Goal: Find contact information: Find contact information

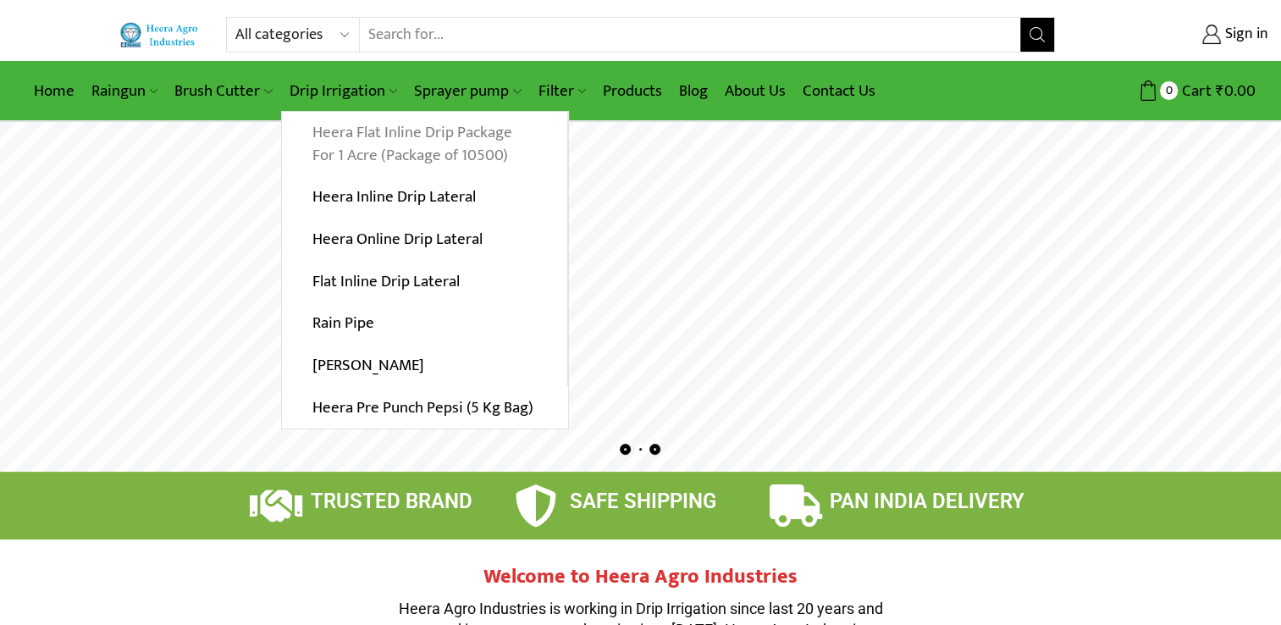
click at [340, 143] on link "Heera Flat Inline Drip Package For 1 Acre (Package of 10500)" at bounding box center [424, 144] width 285 height 65
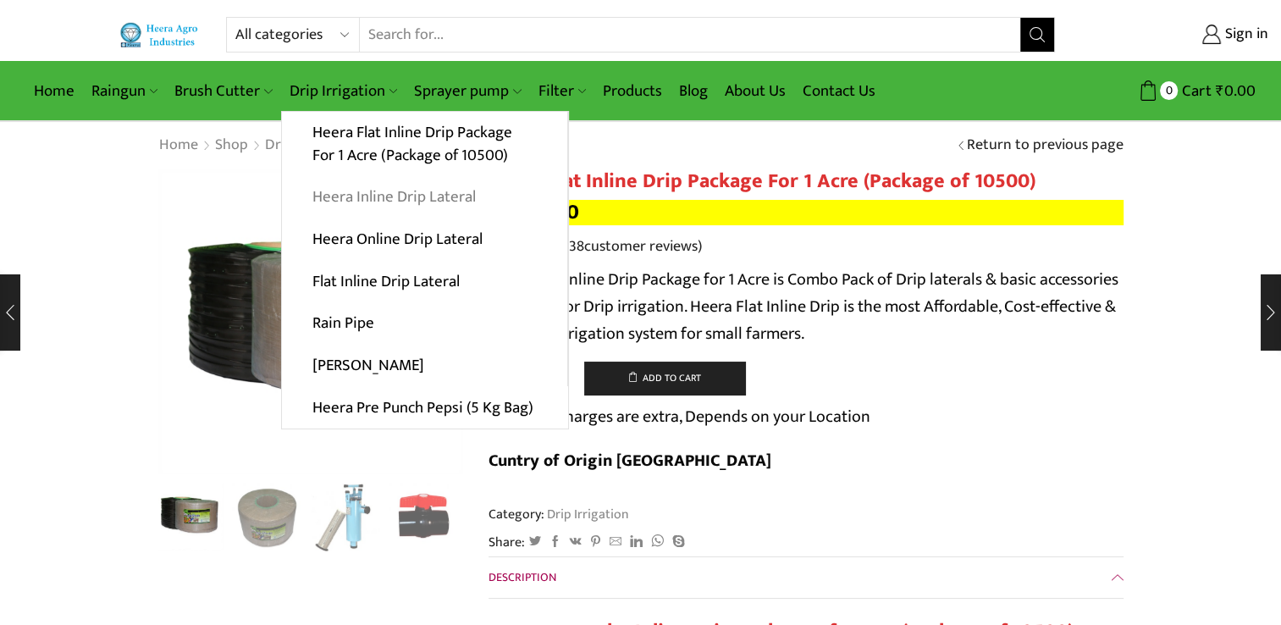
click at [348, 195] on link "Heera Inline Drip Lateral" at bounding box center [424, 197] width 285 height 42
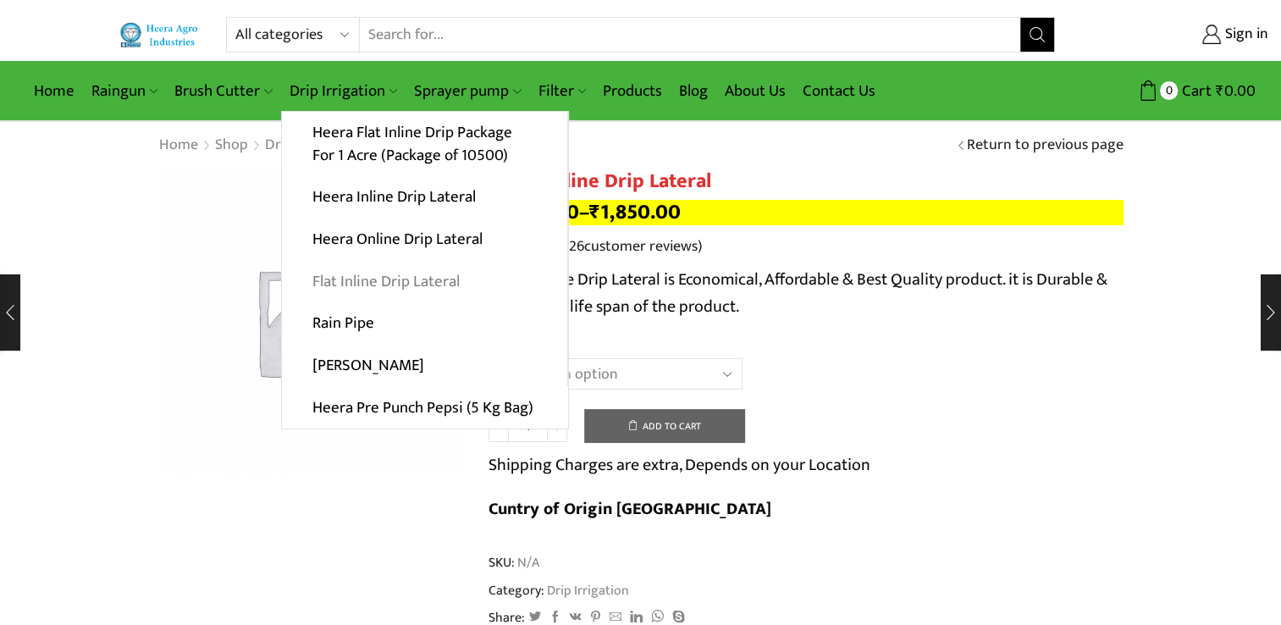
click at [342, 283] on link "Flat Inline Drip Lateral" at bounding box center [424, 281] width 285 height 42
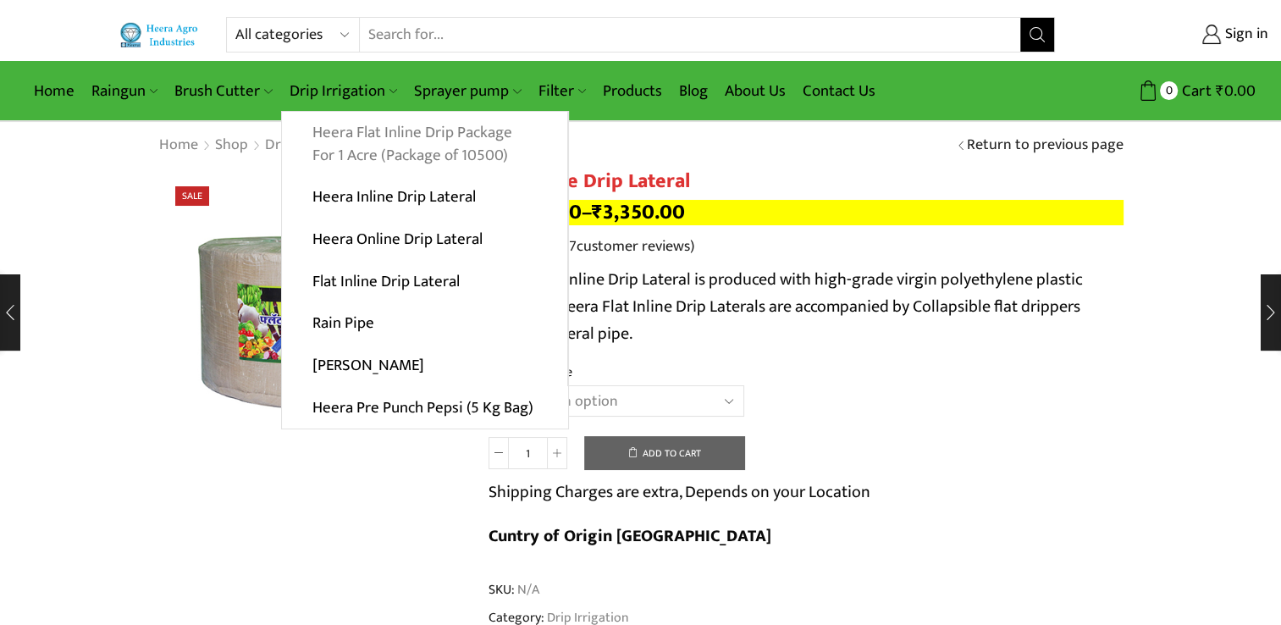
click at [420, 141] on link "Heera Flat Inline Drip Package For 1 Acre (Package of 10500)" at bounding box center [424, 144] width 285 height 65
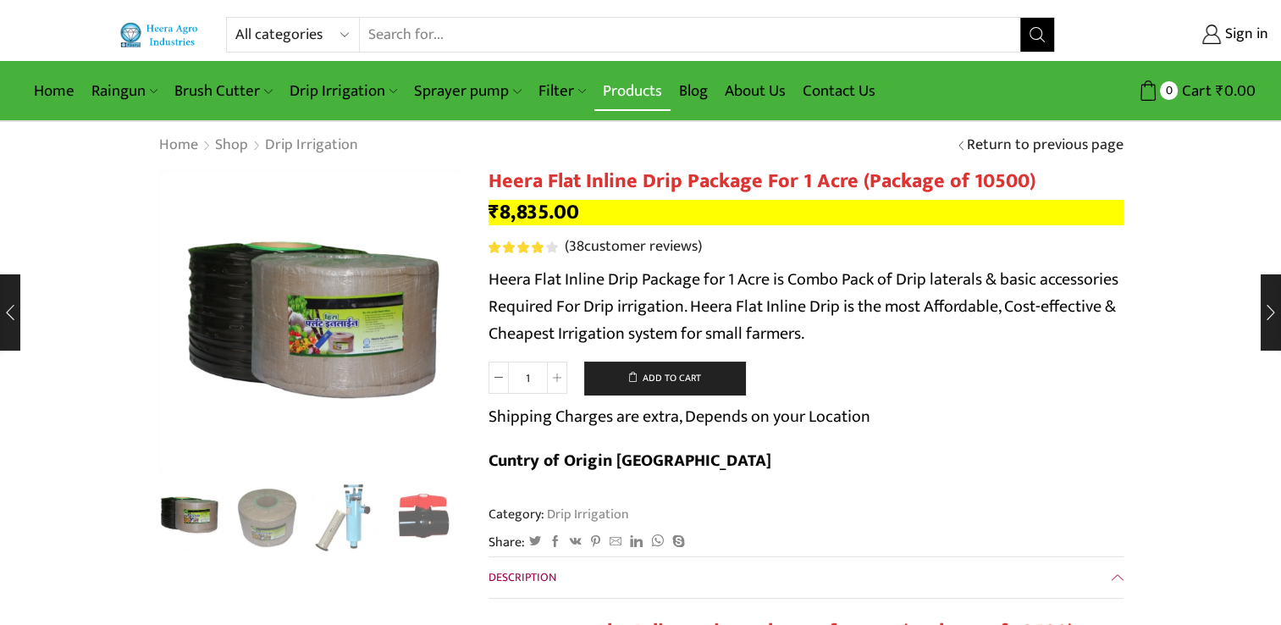
click at [617, 90] on link "Products" at bounding box center [632, 91] width 76 height 40
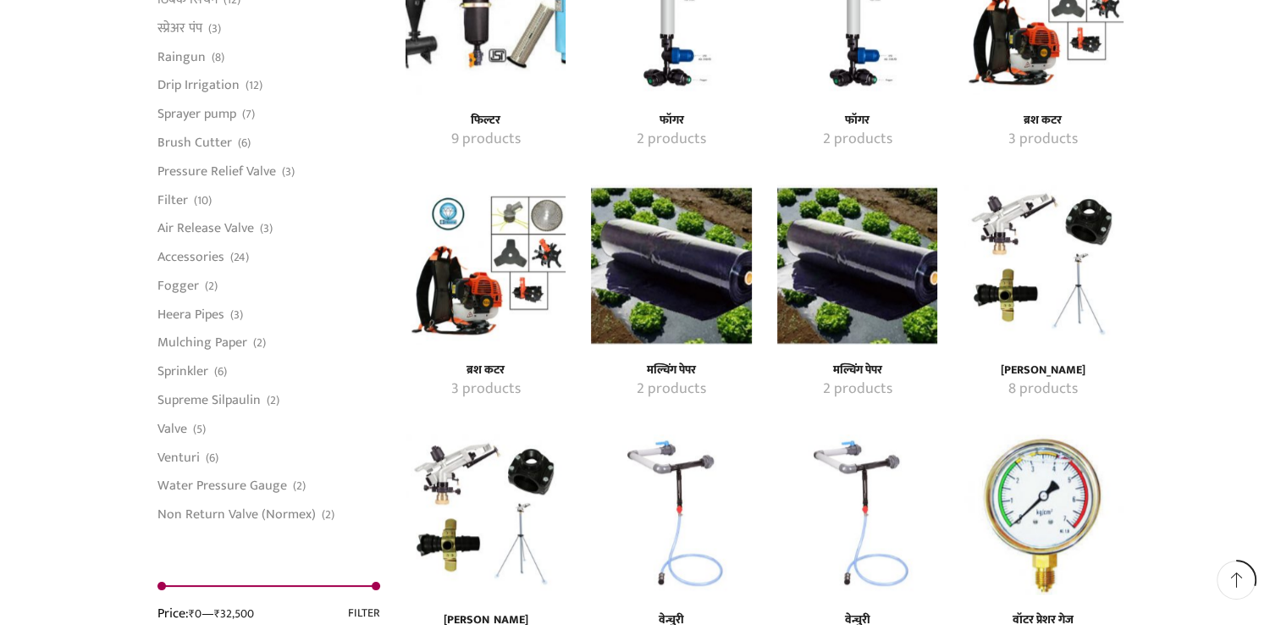
scroll to position [1287, 0]
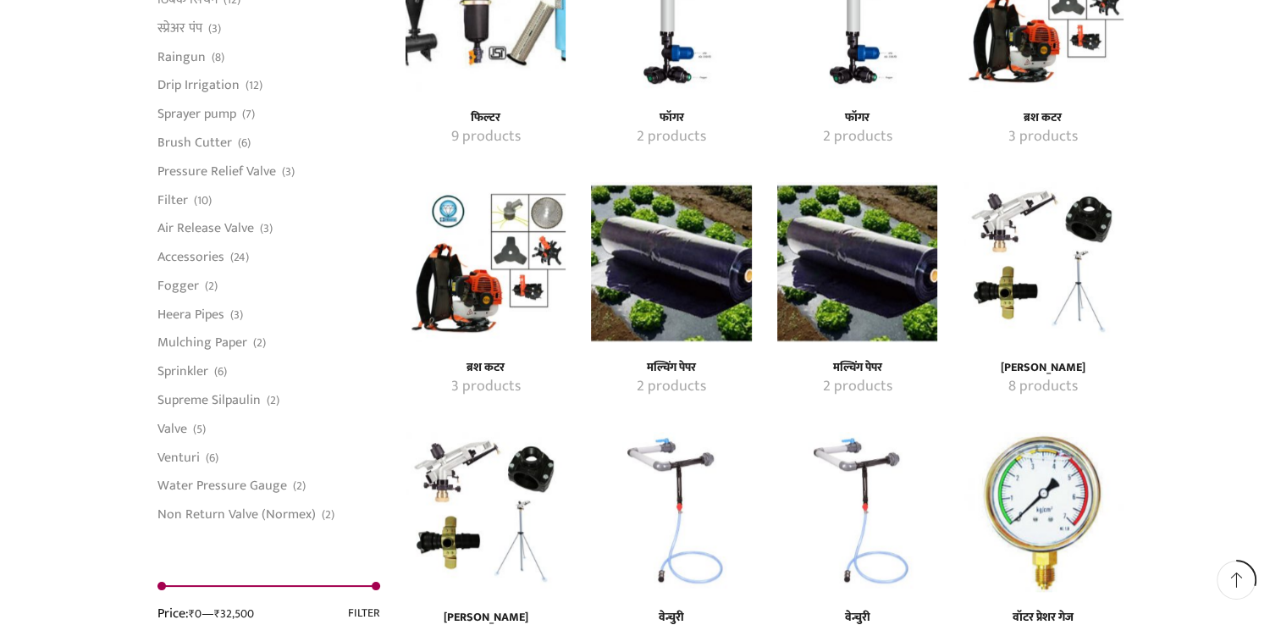
click at [672, 297] on img "Visit product category मल्चिंग पेपर" at bounding box center [671, 262] width 160 height 160
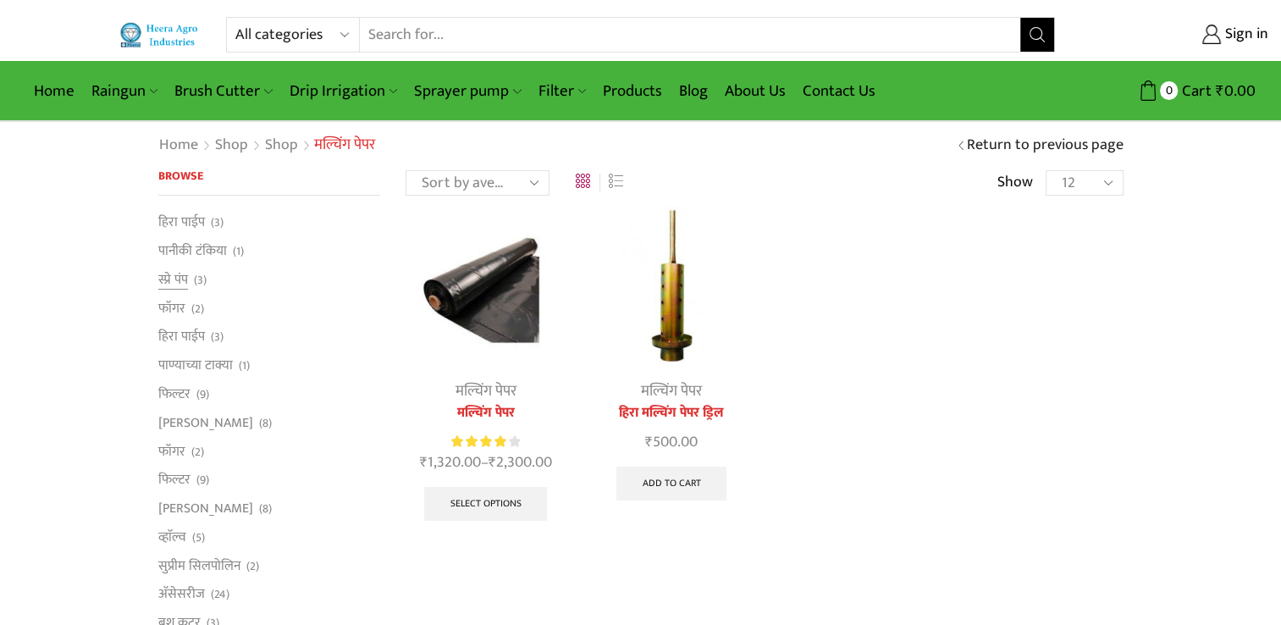
click at [190, 273] on li "स्प्रे पंप (3)" at bounding box center [269, 279] width 223 height 29
click at [178, 286] on link "स्प्रे पंप" at bounding box center [173, 279] width 30 height 29
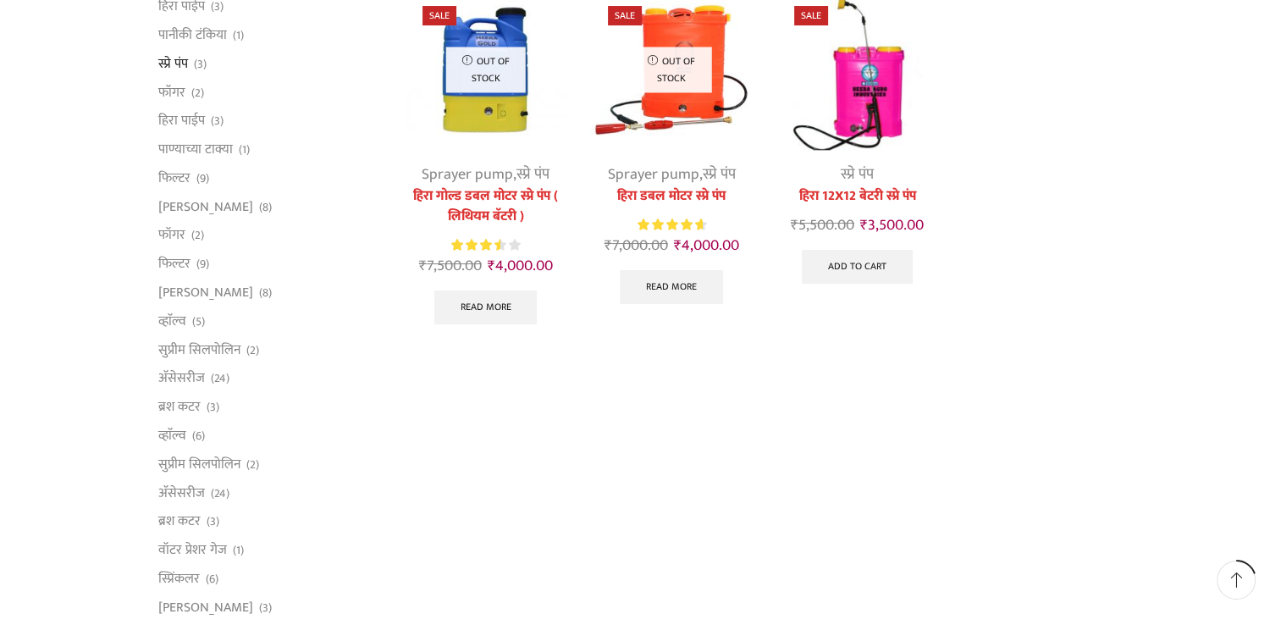
scroll to position [271, 0]
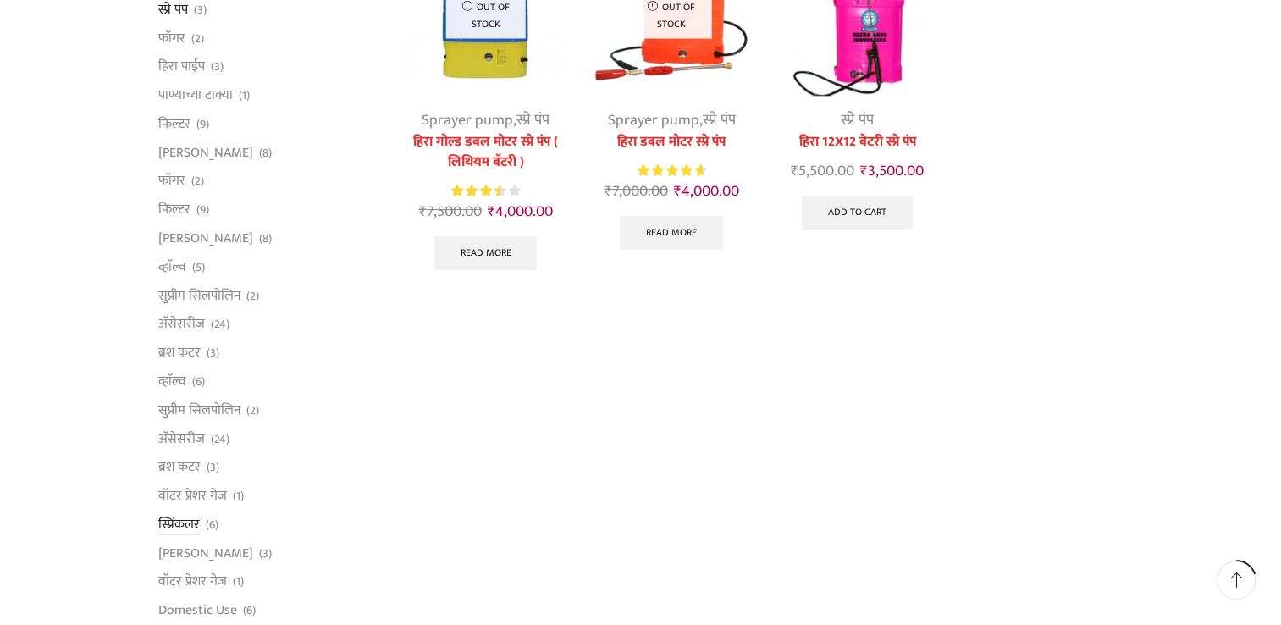
click at [176, 527] on link "स्प्रिंकलर" at bounding box center [178, 524] width 41 height 29
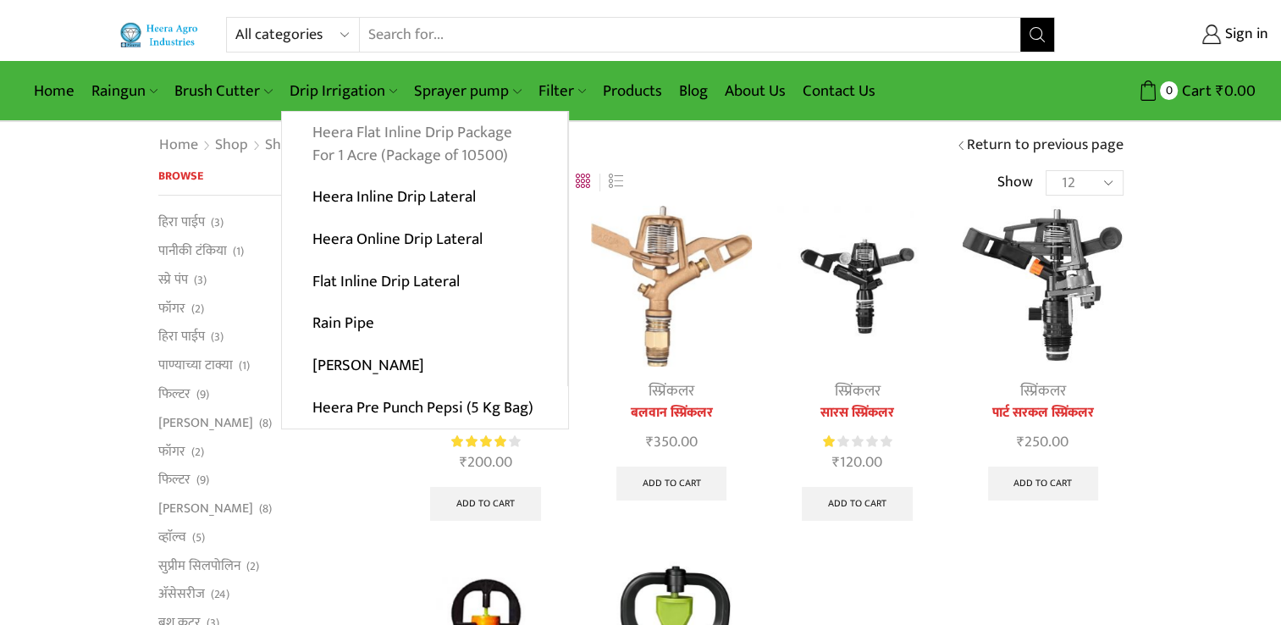
click at [348, 146] on link "Heera Flat Inline Drip Package For 1 Acre (Package of 10500)" at bounding box center [424, 144] width 285 height 65
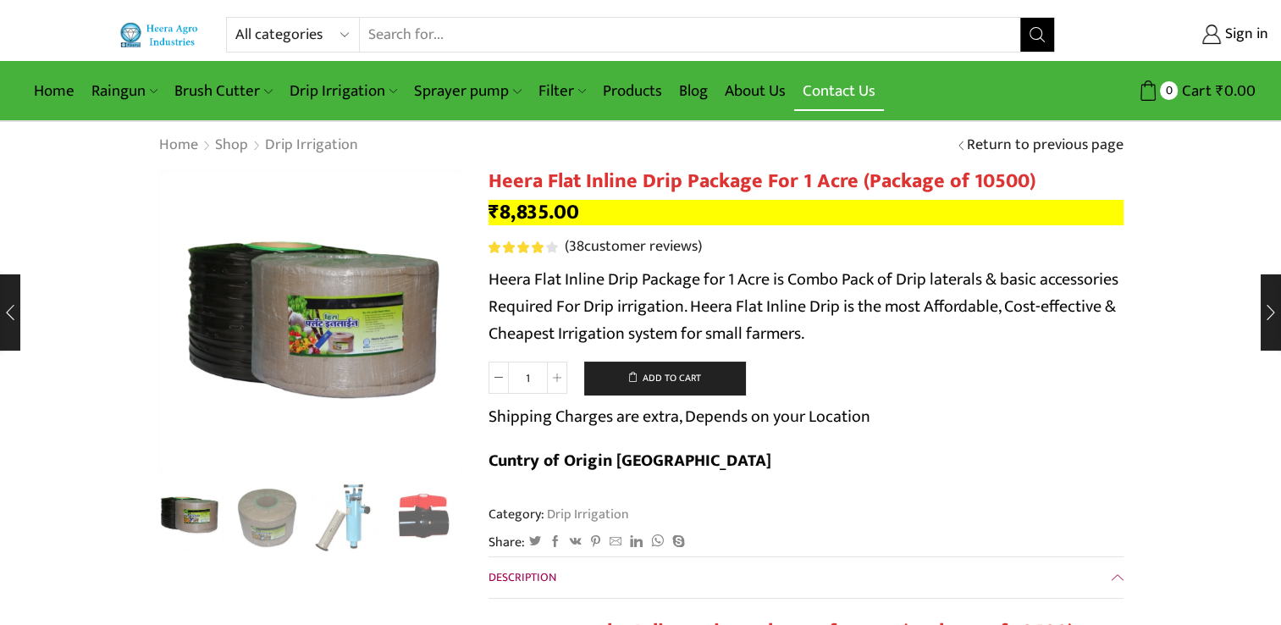
click at [830, 100] on link "Contact Us" at bounding box center [839, 91] width 90 height 40
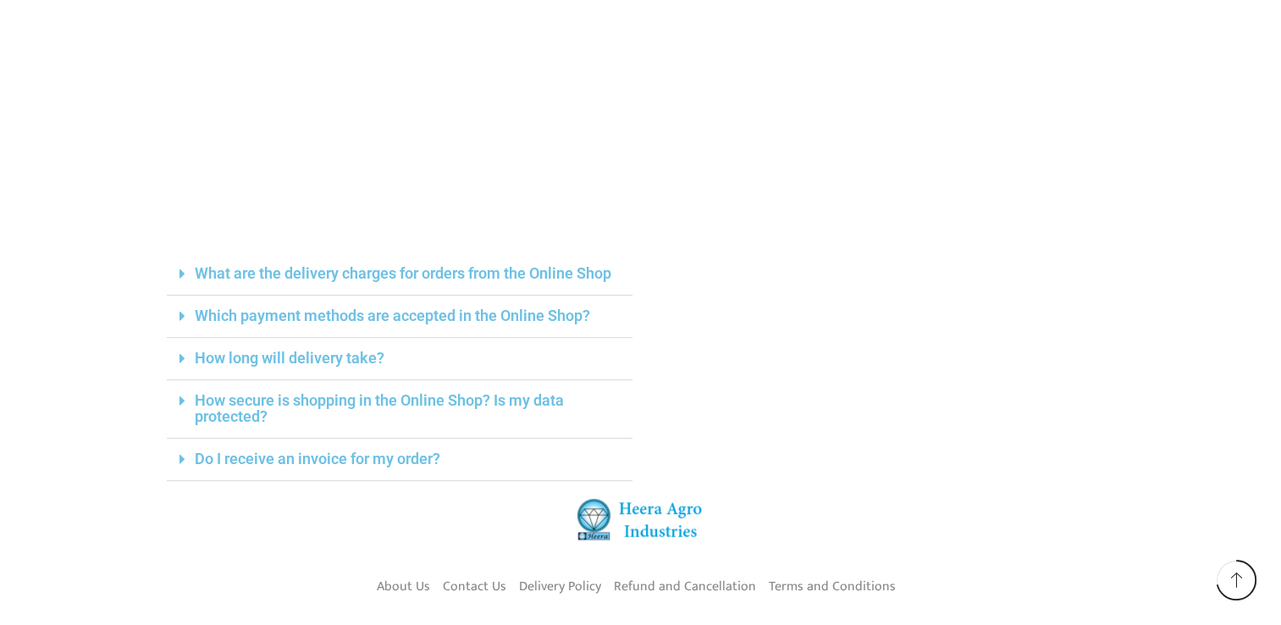
scroll to position [508, 0]
